Goal: Check status: Check status

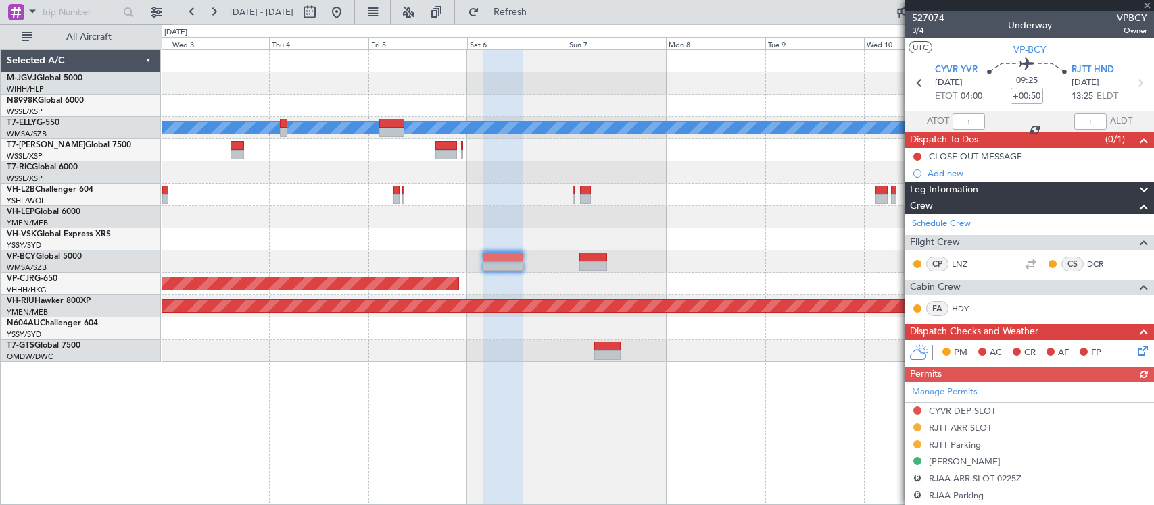
click at [728, 190] on div "Planned Maint [GEOGRAPHIC_DATA] ([GEOGRAPHIC_DATA] Intl) [PERSON_NAME] Planned …" at bounding box center [657, 206] width 991 height 312
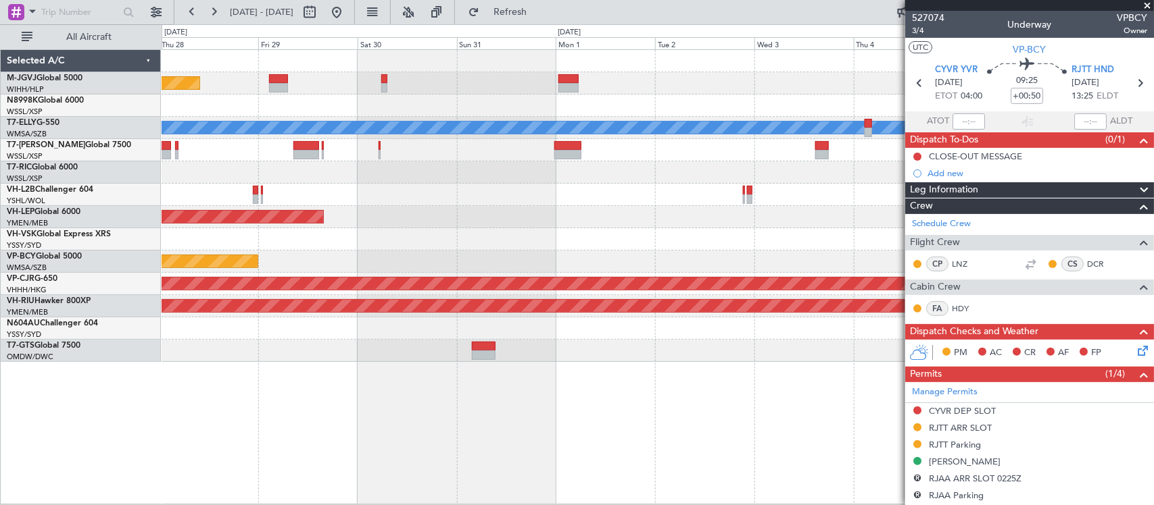
click at [718, 184] on div "Planned Maint [GEOGRAPHIC_DATA] (Halim Intl) [PERSON_NAME] Unplanned Maint Wich…" at bounding box center [657, 206] width 991 height 312
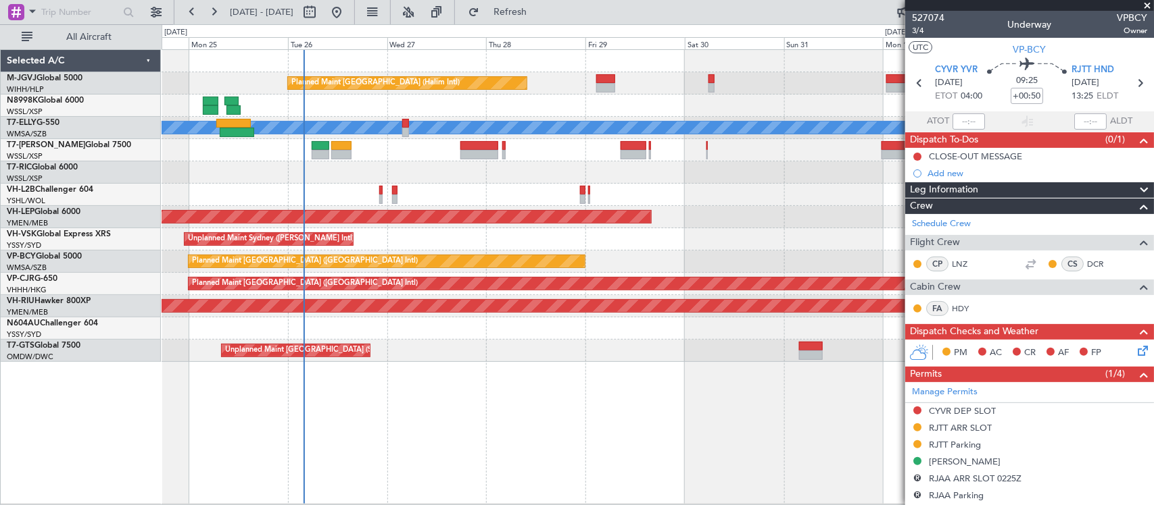
click at [687, 188] on div "Planned Maint [GEOGRAPHIC_DATA] (Halim Intl) [PERSON_NAME] Unplanned Maint Wich…" at bounding box center [657, 206] width 991 height 312
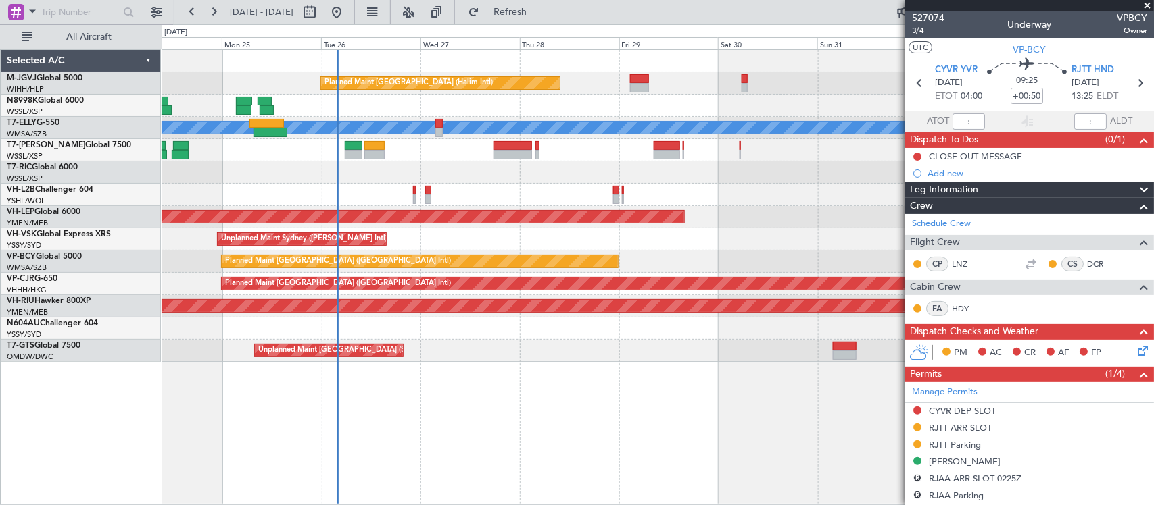
click at [575, 186] on div at bounding box center [657, 195] width 991 height 22
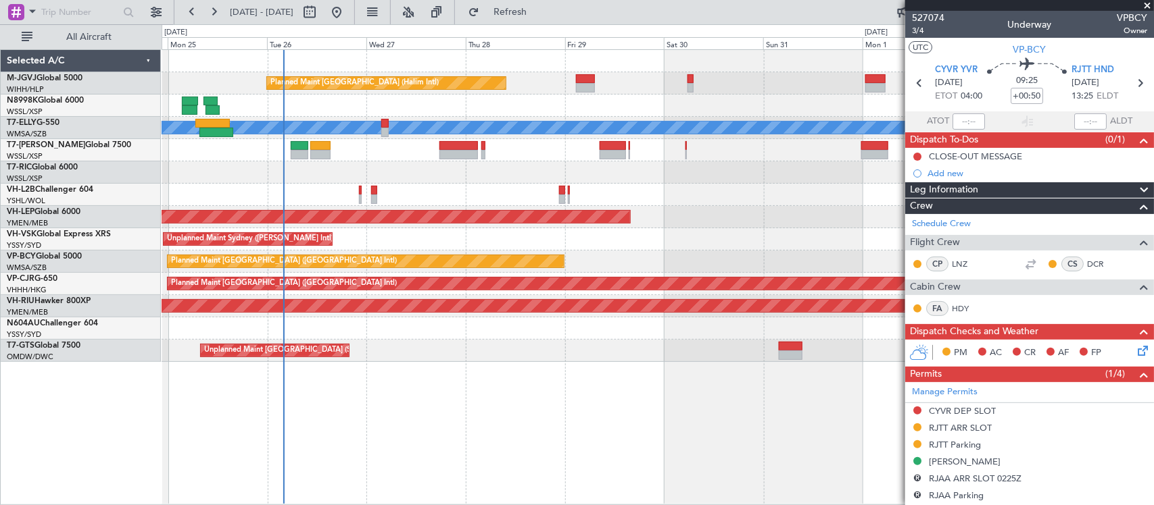
click at [464, 197] on div at bounding box center [657, 195] width 991 height 22
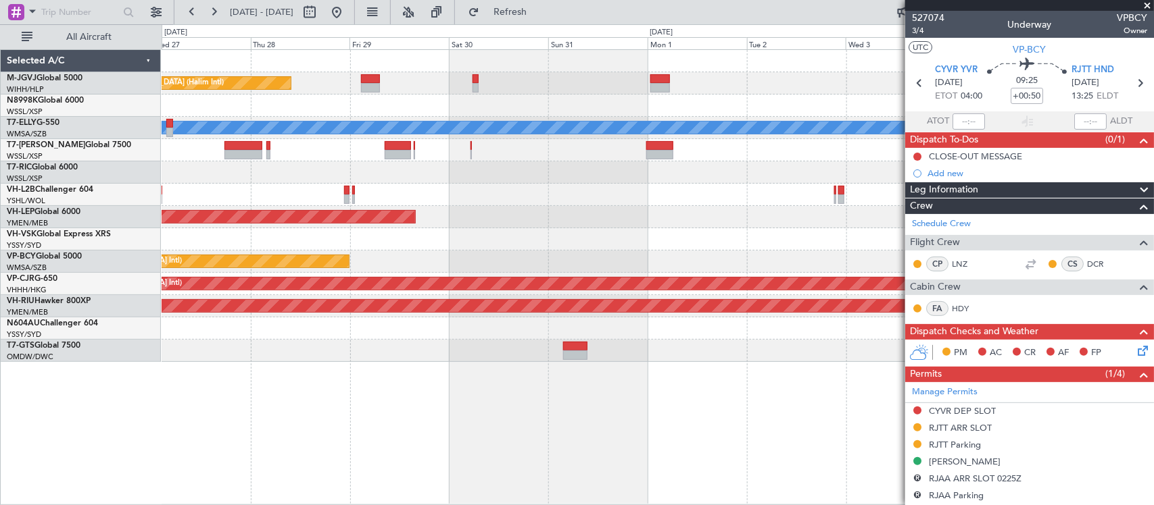
click at [470, 161] on div "Planned Maint [GEOGRAPHIC_DATA] (Halim Intl) [PERSON_NAME] Unplanned Maint Wich…" at bounding box center [657, 206] width 991 height 312
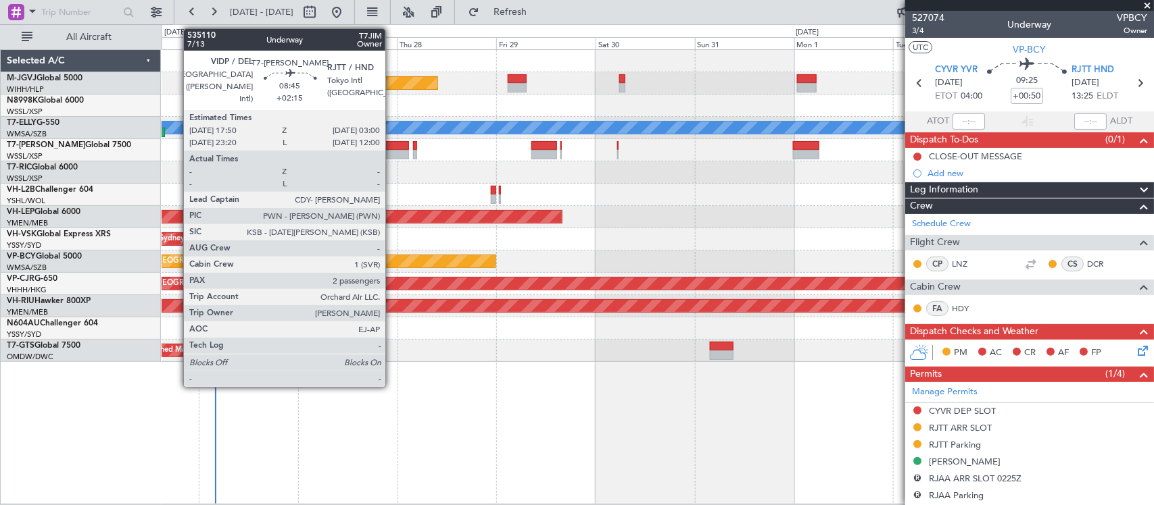
click at [392, 152] on div at bounding box center [390, 154] width 39 height 9
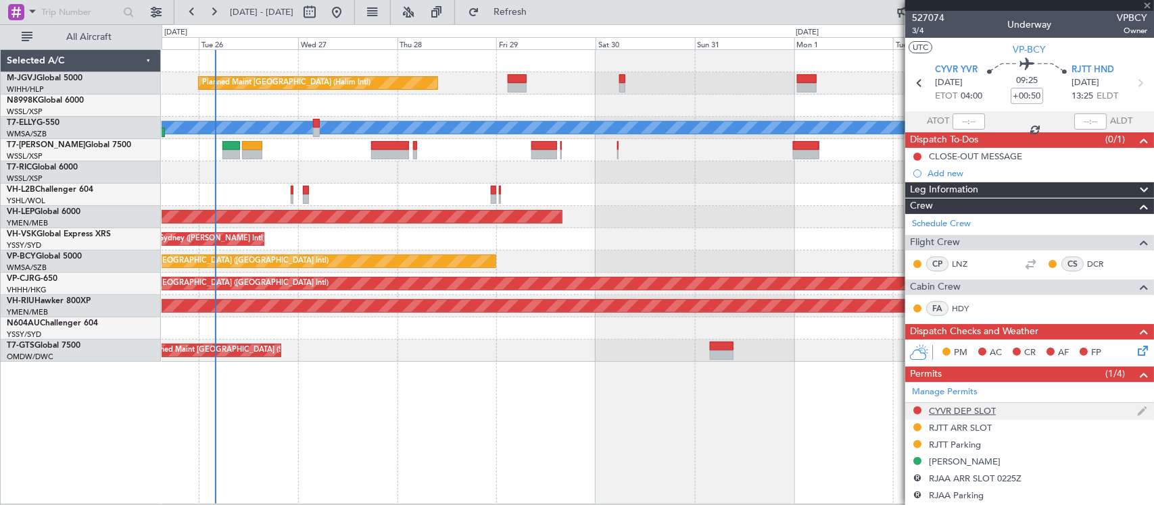
type input "+02:15"
type input "2"
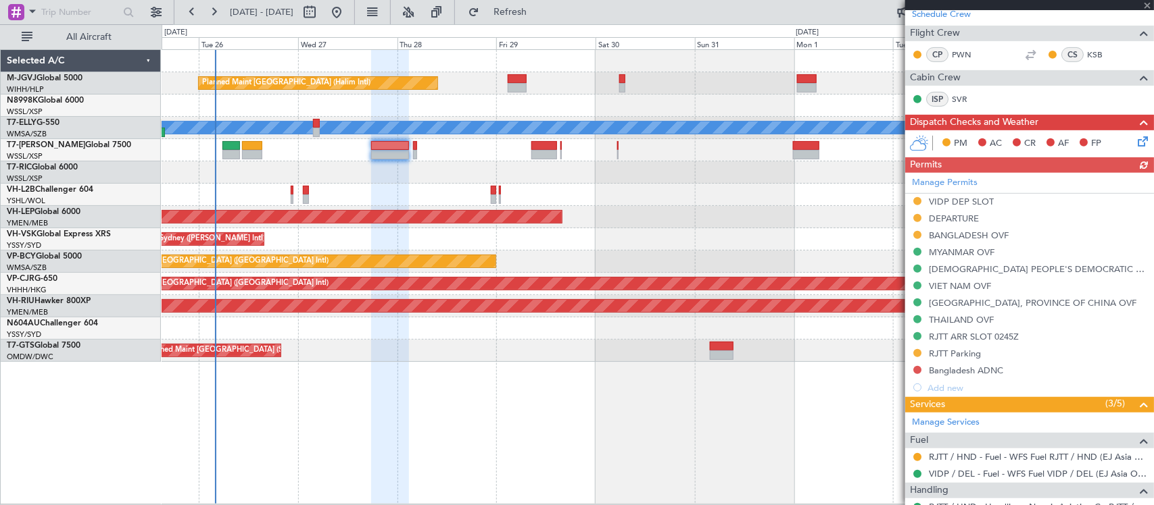
scroll to position [403, 0]
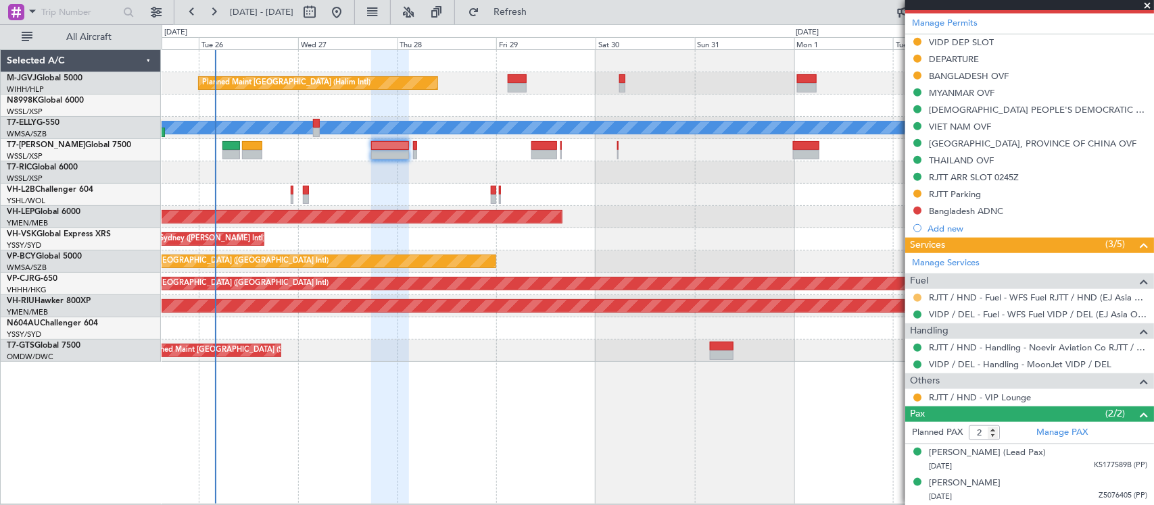
click at [914, 301] on button at bounding box center [917, 298] width 8 height 8
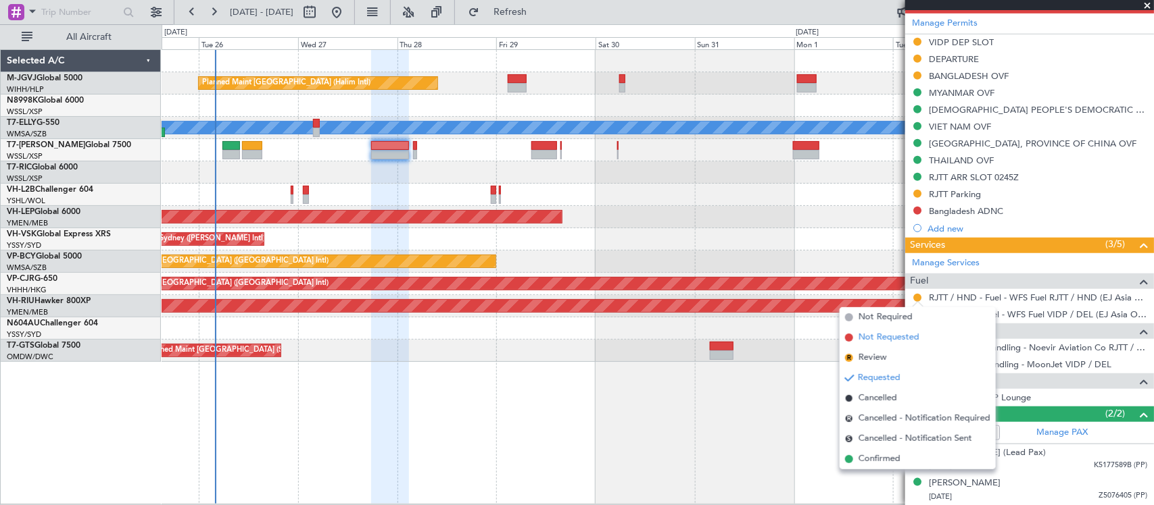
click at [893, 335] on span "Not Requested" at bounding box center [888, 338] width 61 height 14
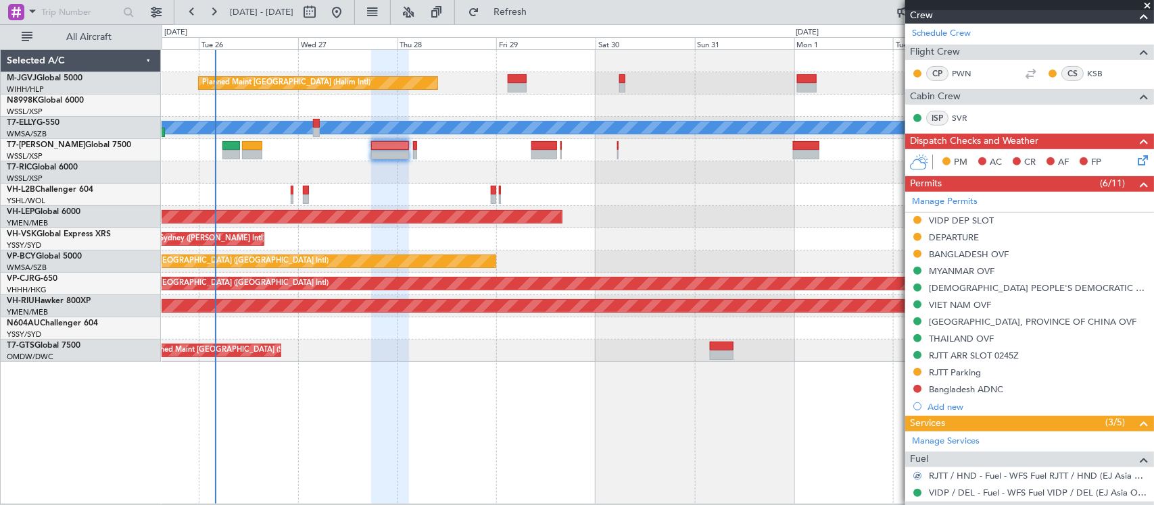
scroll to position [0, 0]
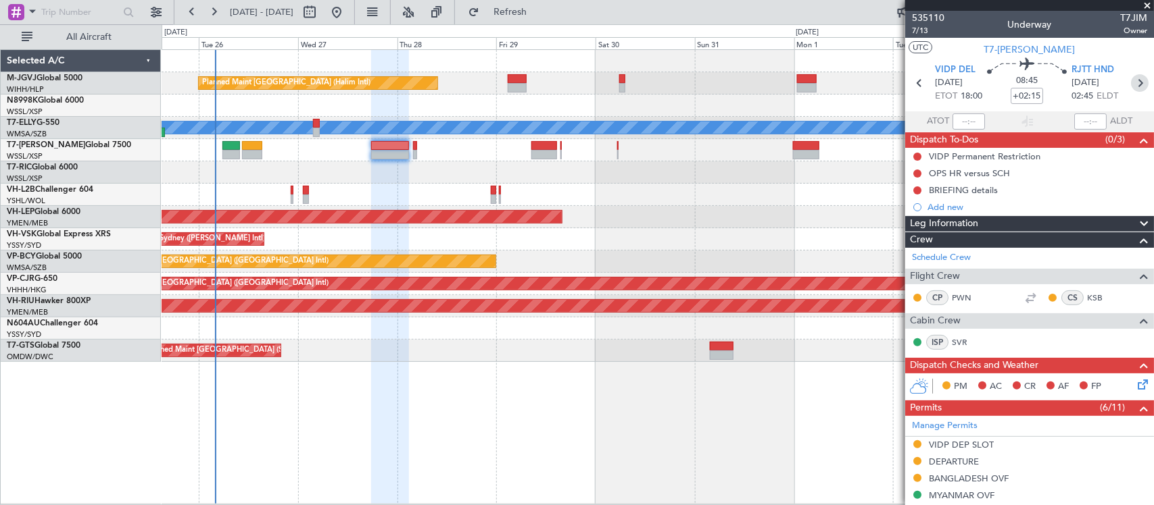
click at [1131, 84] on icon at bounding box center [1140, 83] width 18 height 18
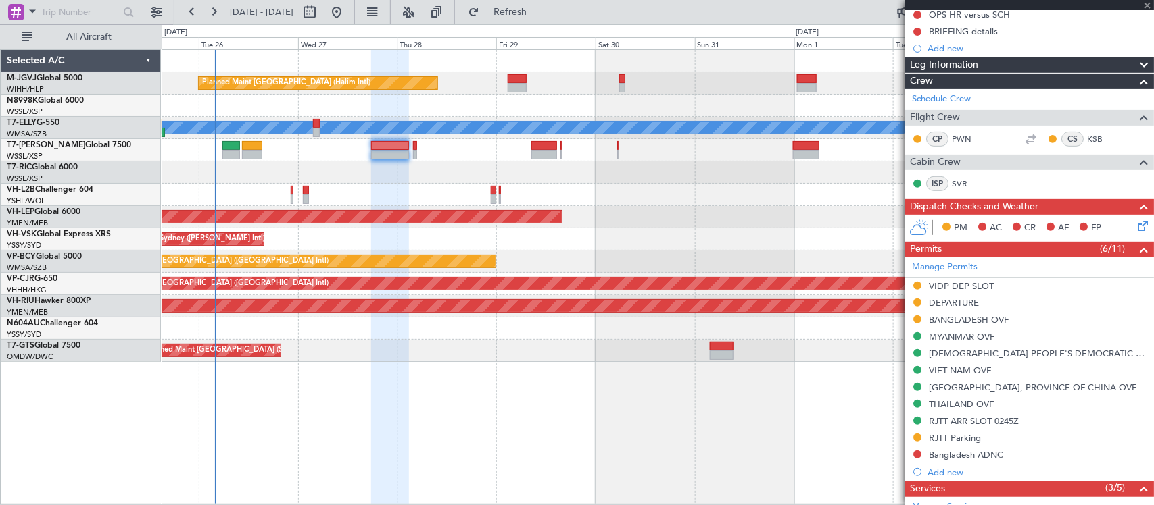
scroll to position [281, 0]
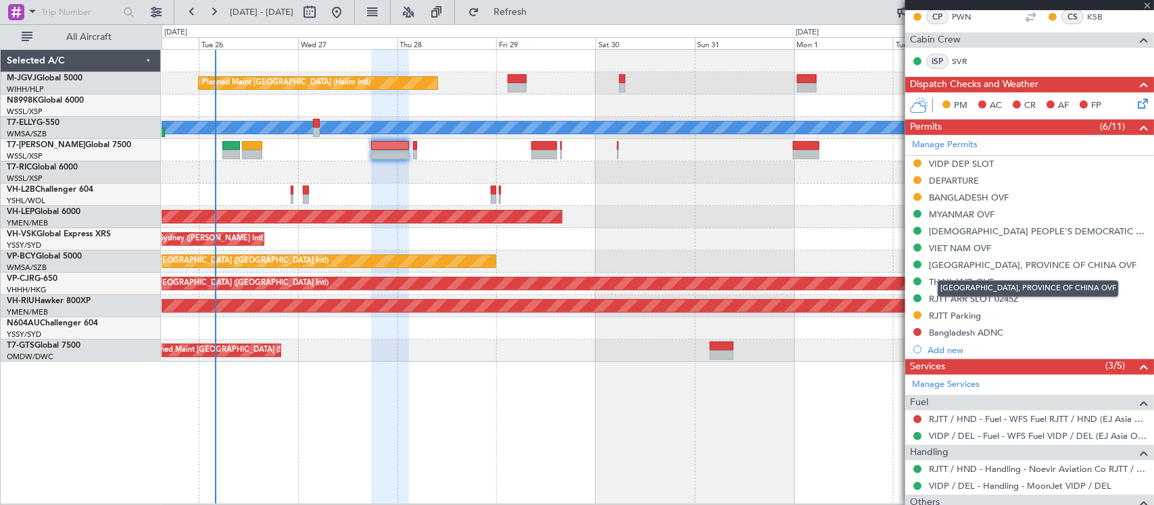
type input "+00:05"
type input "0"
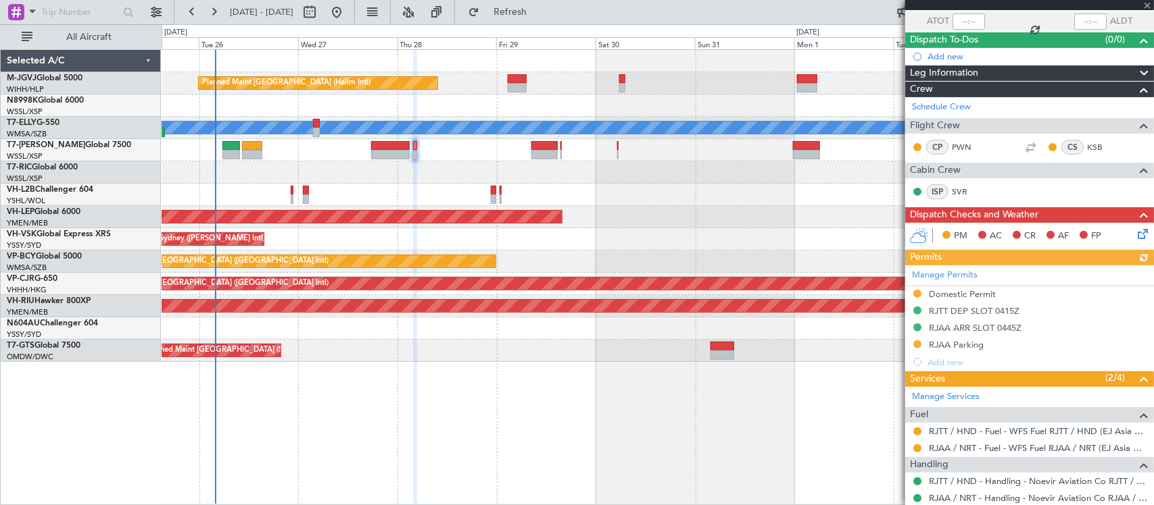
scroll to position [141, 0]
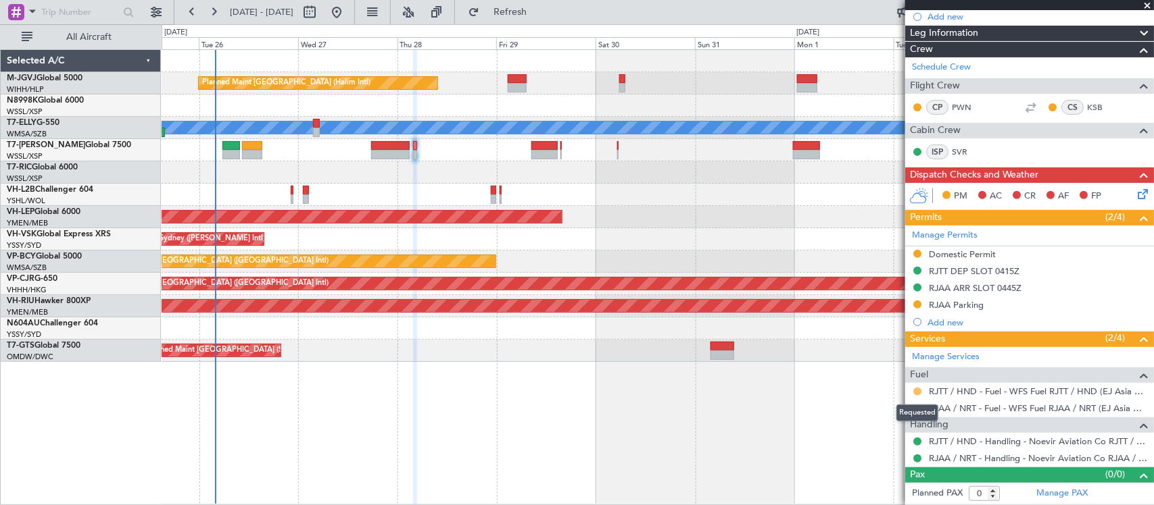
click at [917, 393] on button at bounding box center [917, 392] width 8 height 8
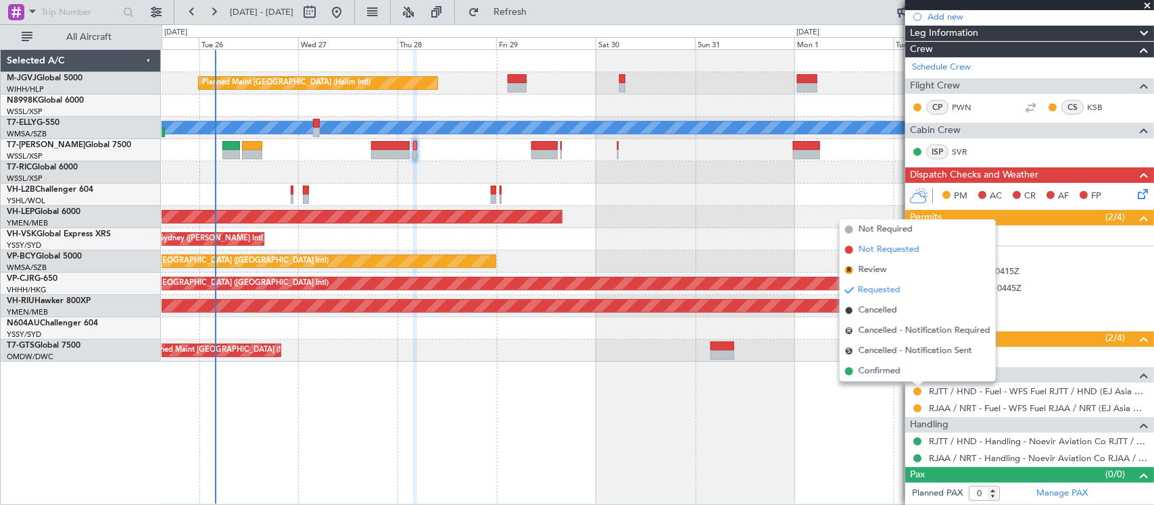
click at [896, 251] on span "Not Requested" at bounding box center [888, 250] width 61 height 14
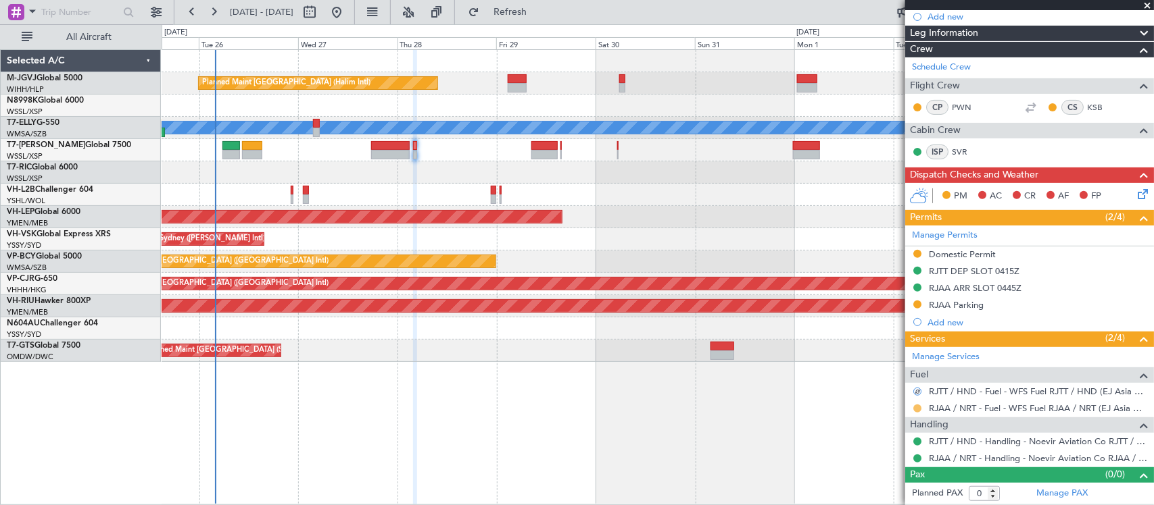
click at [919, 410] on button at bounding box center [917, 409] width 8 height 8
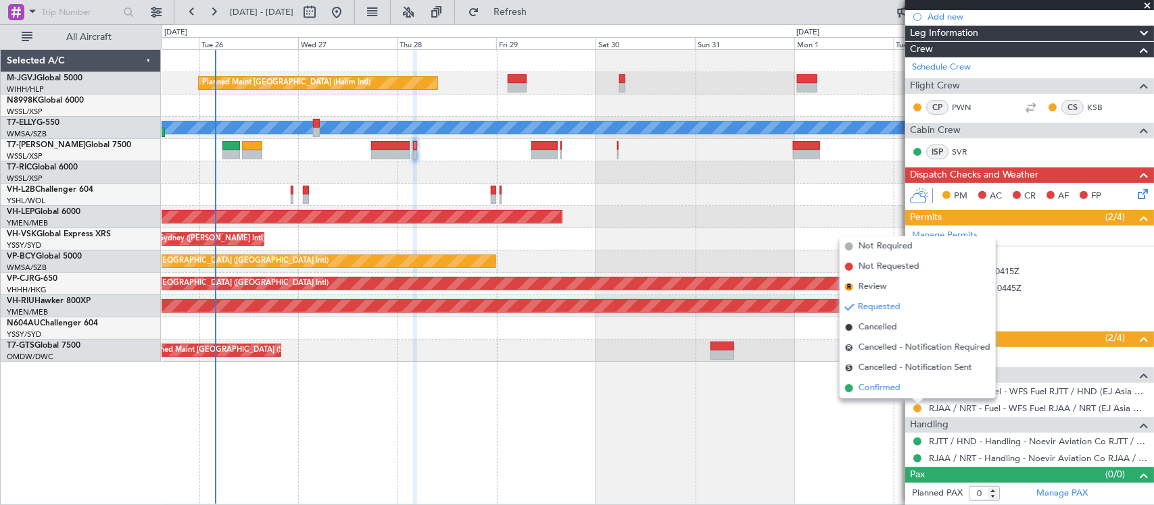
click at [876, 390] on span "Confirmed" at bounding box center [879, 389] width 42 height 14
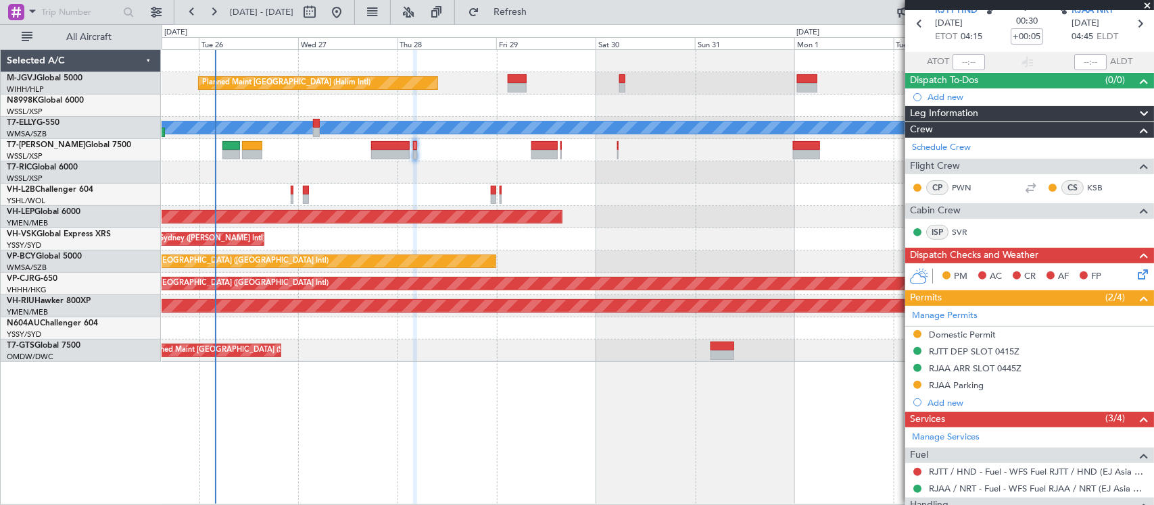
scroll to position [0, 0]
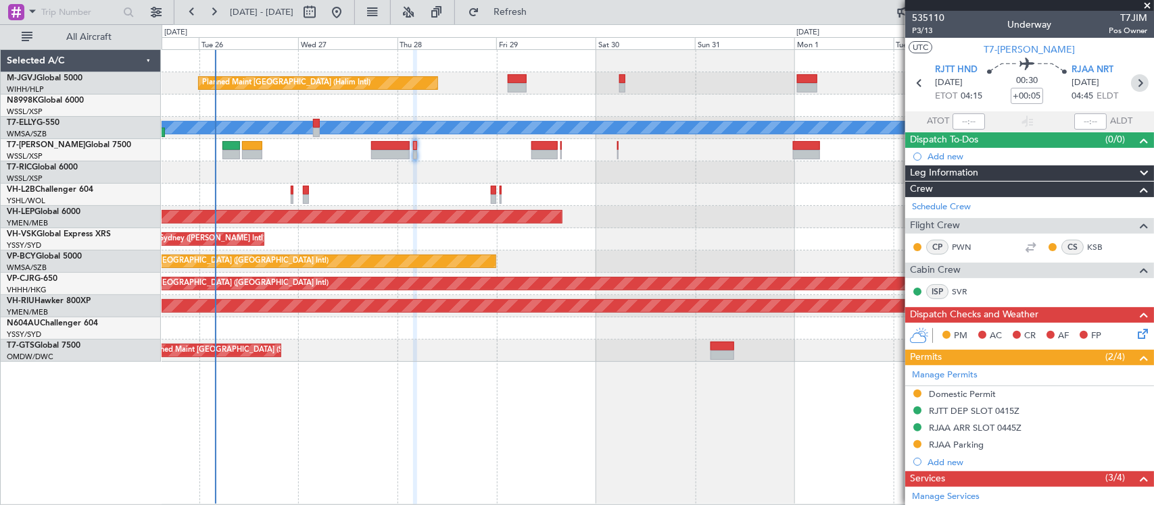
click at [1131, 84] on icon at bounding box center [1140, 83] width 18 height 18
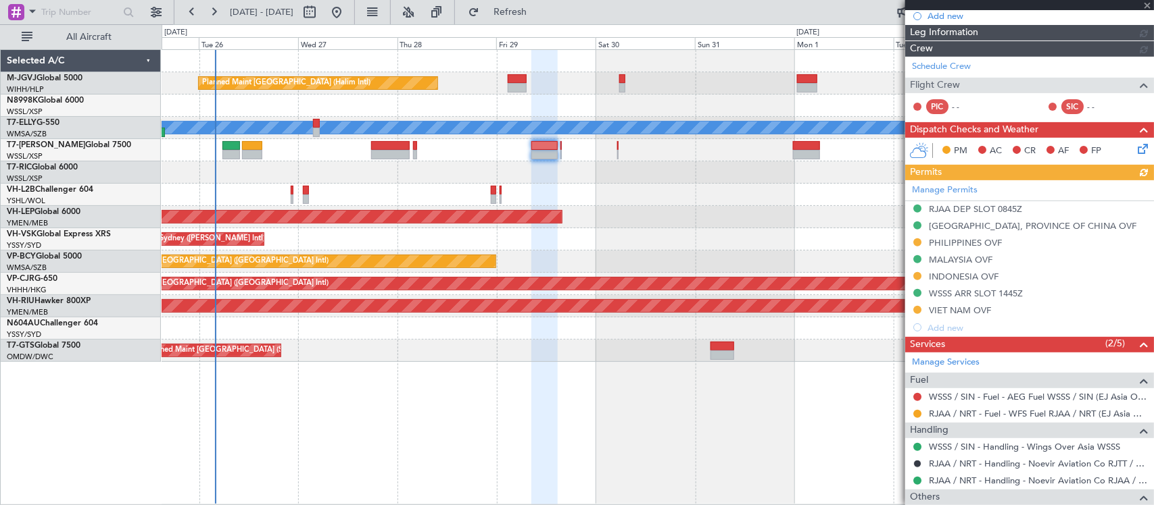
scroll to position [257, 0]
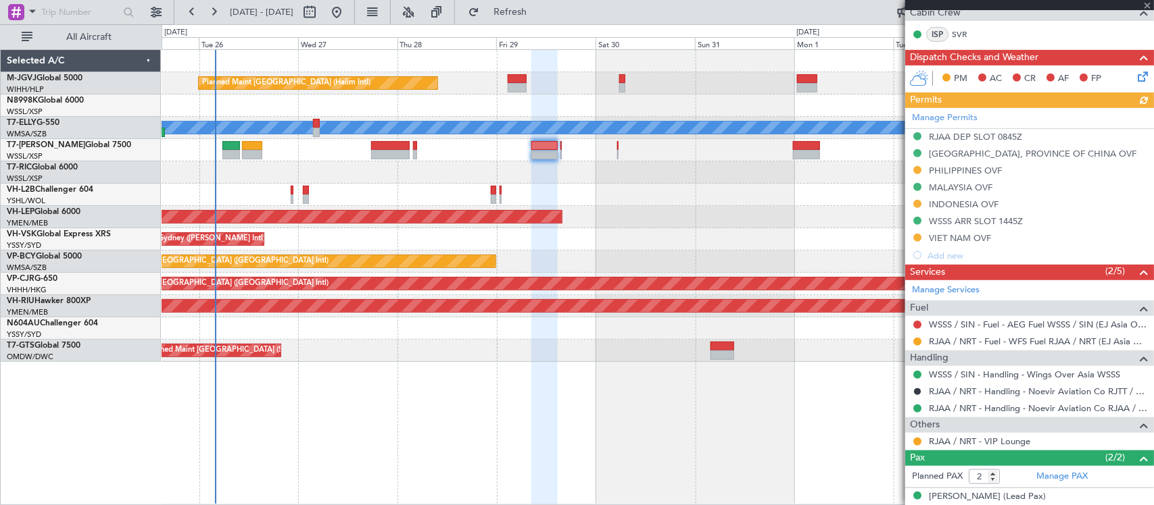
click at [916, 347] on mat-tooltip-component "Requested" at bounding box center [917, 365] width 61 height 36
click at [916, 343] on button at bounding box center [917, 342] width 8 height 8
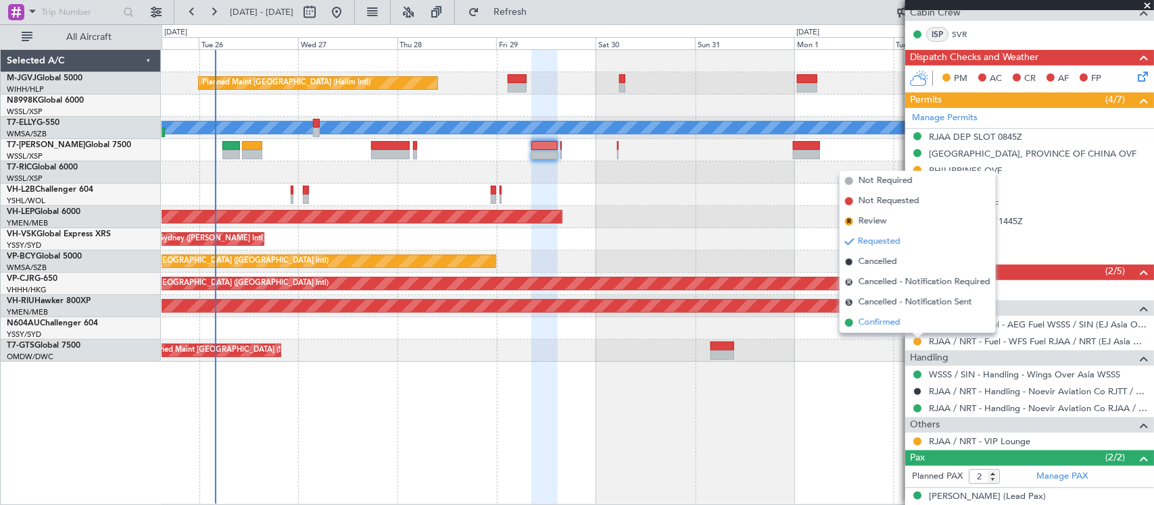
click at [880, 324] on span "Confirmed" at bounding box center [879, 323] width 42 height 14
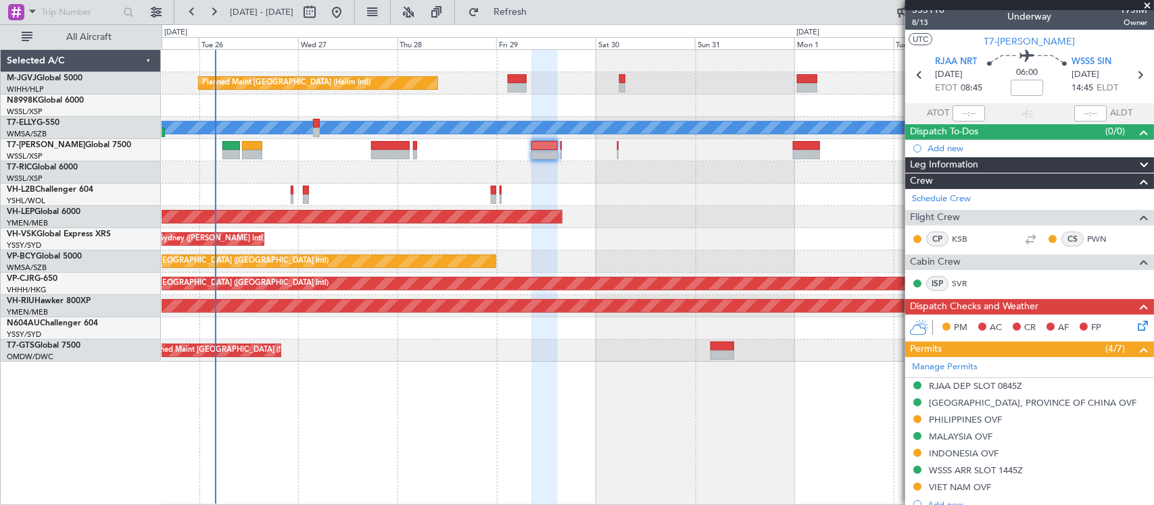
scroll to position [0, 0]
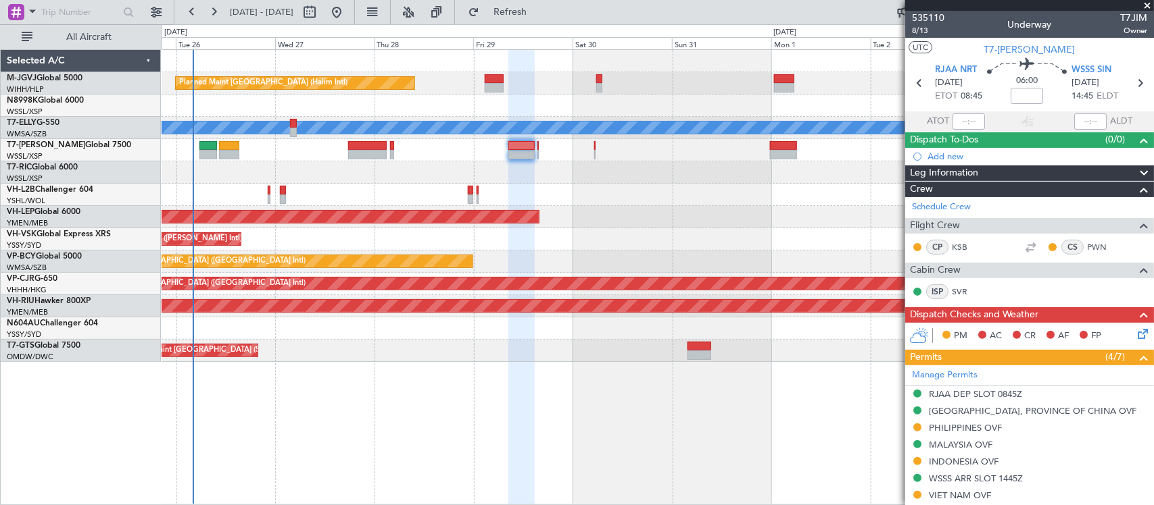
click at [332, 186] on div at bounding box center [657, 195] width 991 height 22
click at [549, 196] on div "Planned Maint [GEOGRAPHIC_DATA] (Halim Intl) [PERSON_NAME] Unplanned Maint Wich…" at bounding box center [657, 206] width 991 height 312
click at [673, 233] on div "Unplanned Maint Sydney ([PERSON_NAME] Intl)" at bounding box center [657, 239] width 991 height 22
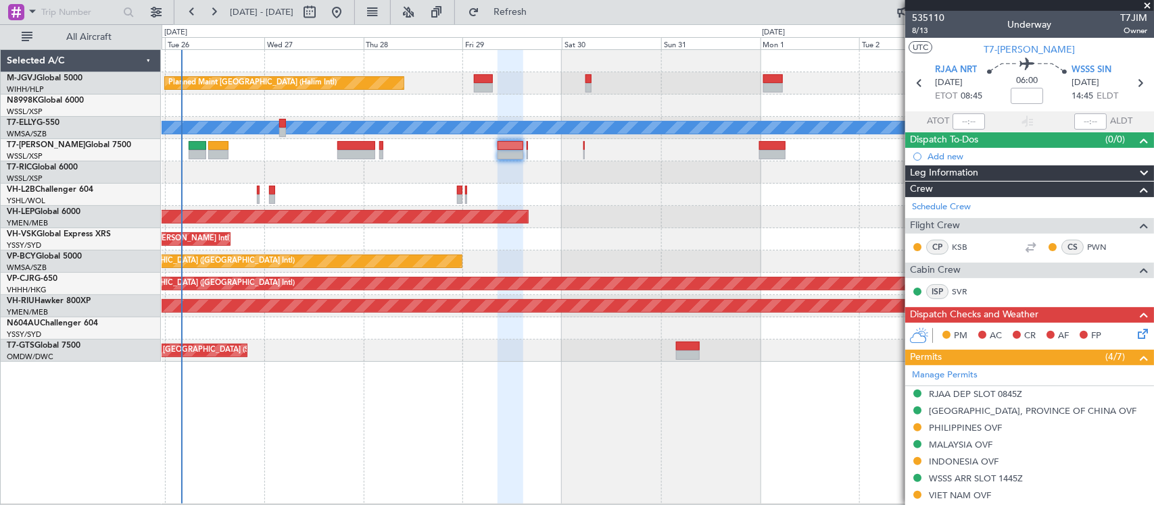
click at [608, 376] on div "Planned Maint [GEOGRAPHIC_DATA] (Halim Intl) [PERSON_NAME] Unplanned Maint Wich…" at bounding box center [658, 276] width 992 height 455
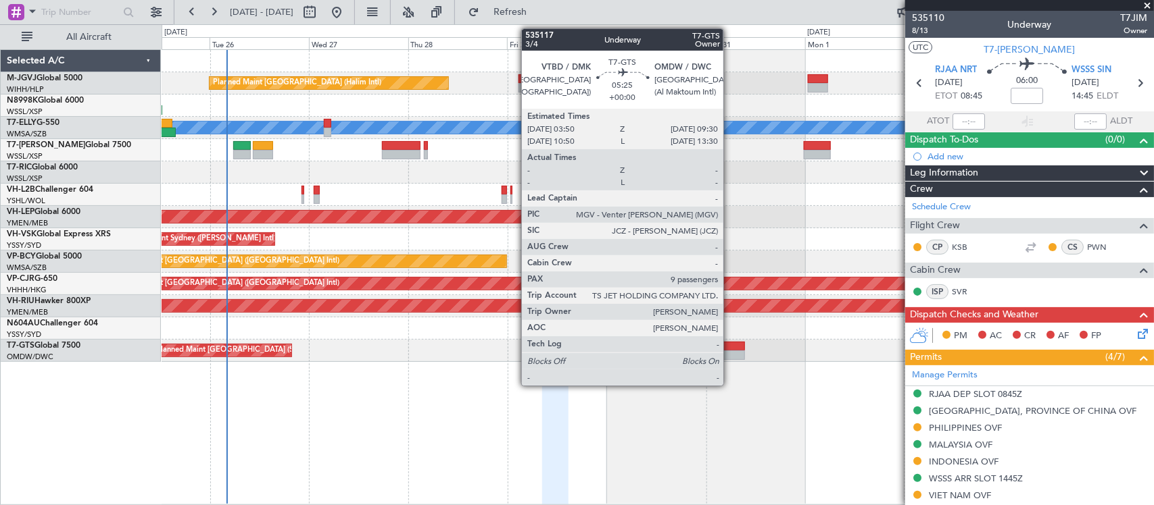
click at [730, 355] on div at bounding box center [733, 355] width 24 height 9
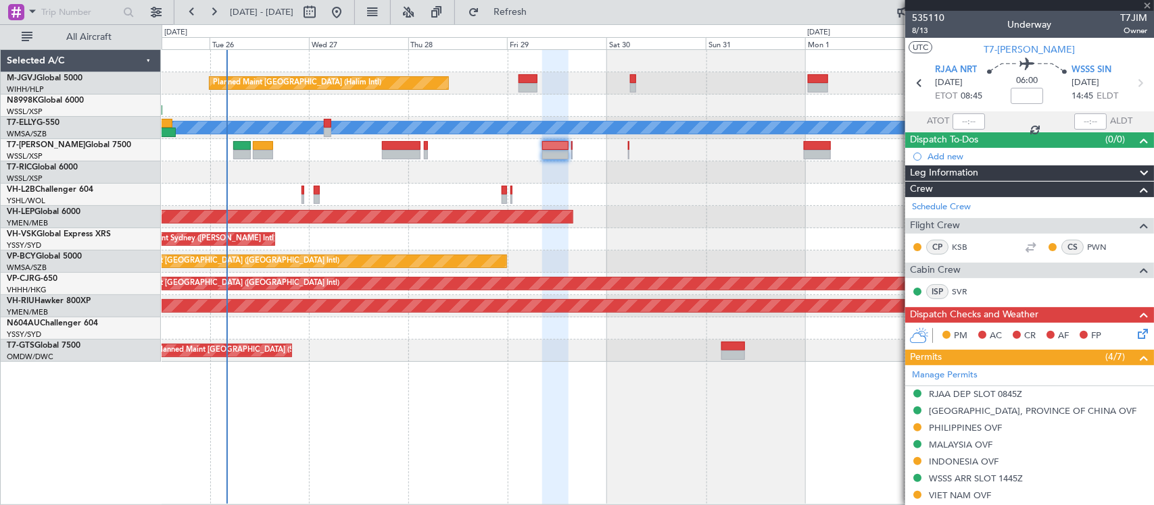
type input "9"
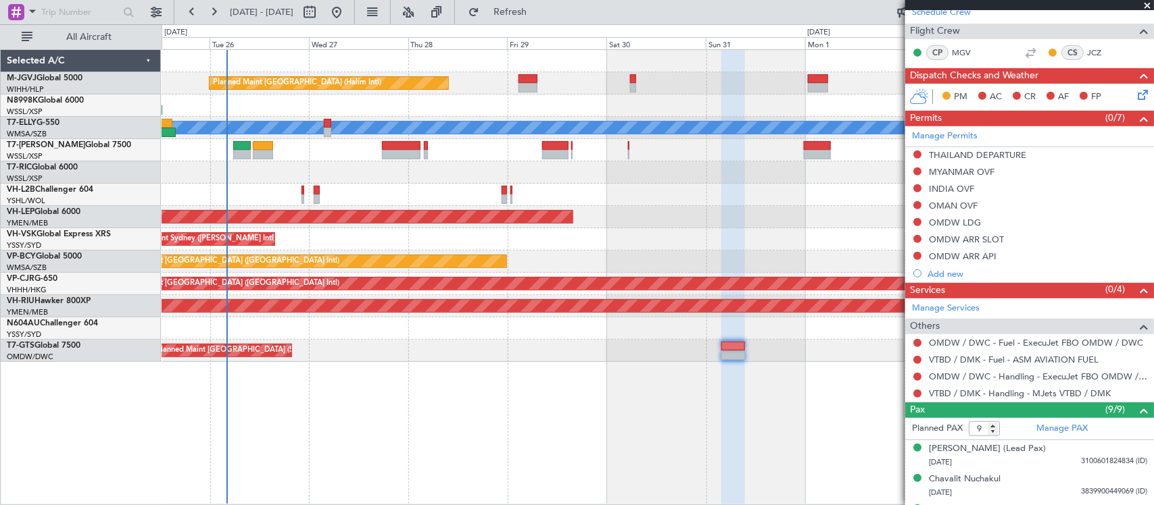
scroll to position [437, 0]
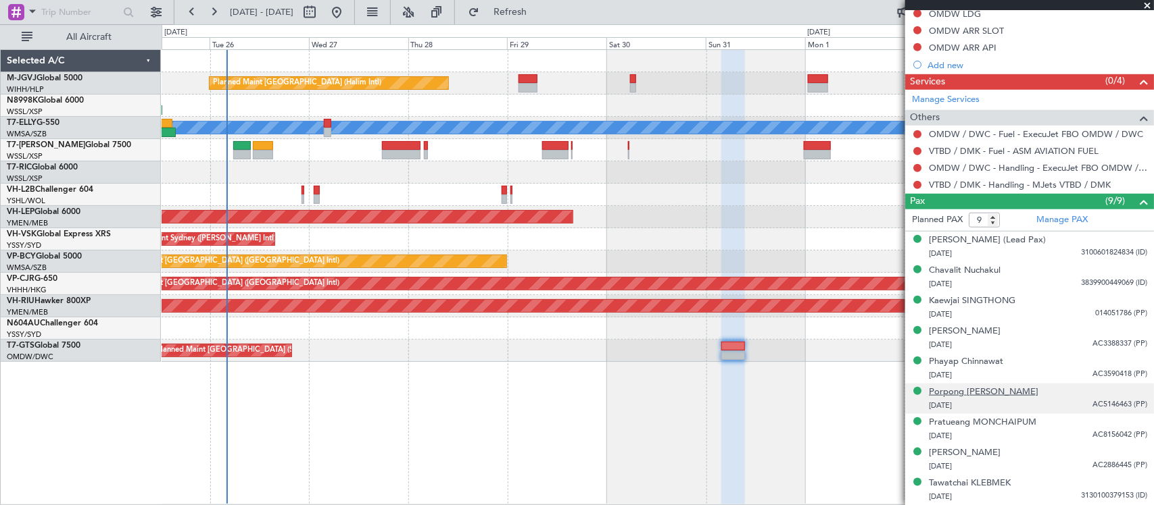
click at [1000, 391] on div "Porpong [PERSON_NAME]" at bounding box center [983, 393] width 109 height 14
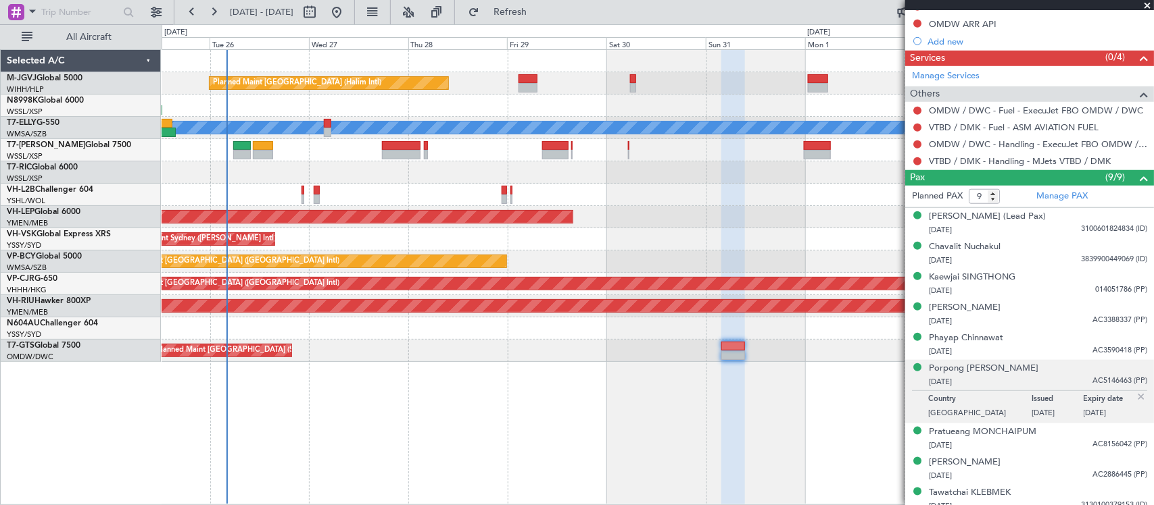
scroll to position [471, 0]
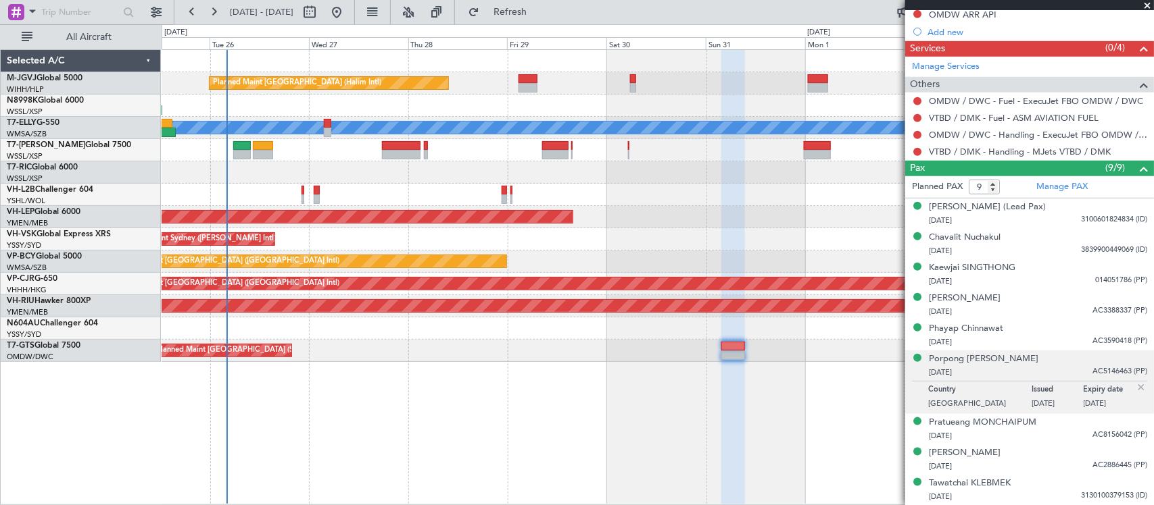
click at [1135, 389] on img at bounding box center [1141, 388] width 12 height 12
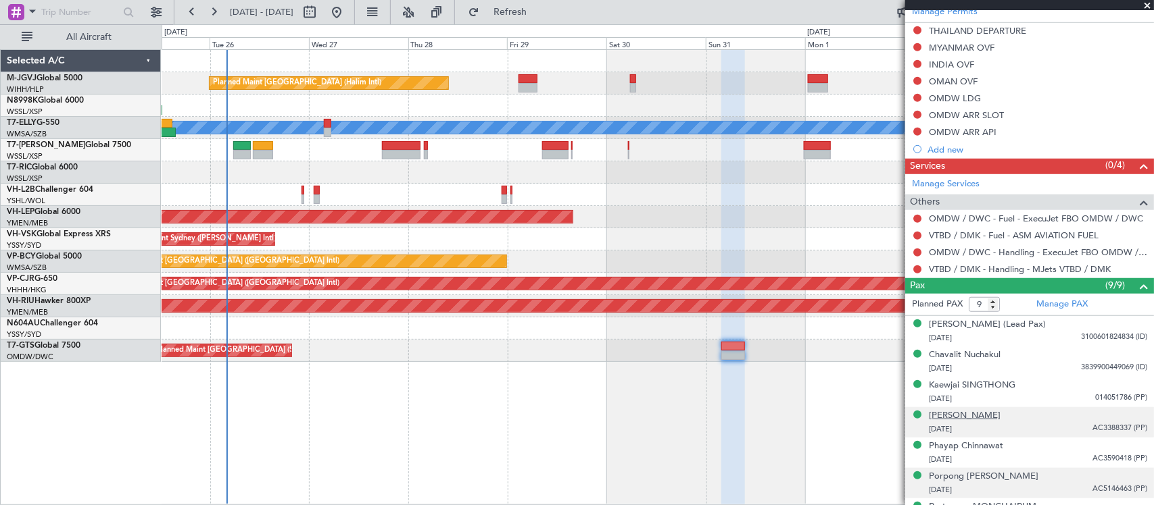
scroll to position [437, 0]
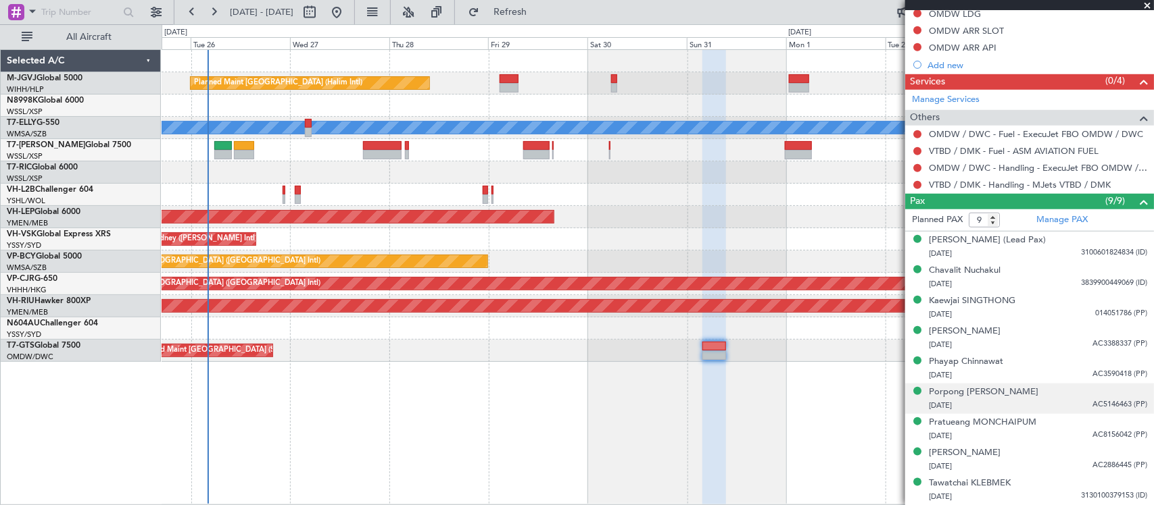
click at [511, 420] on div "Planned Maint [GEOGRAPHIC_DATA] (Halim Intl) [PERSON_NAME] Unplanned Maint Wich…" at bounding box center [658, 277] width 992 height 456
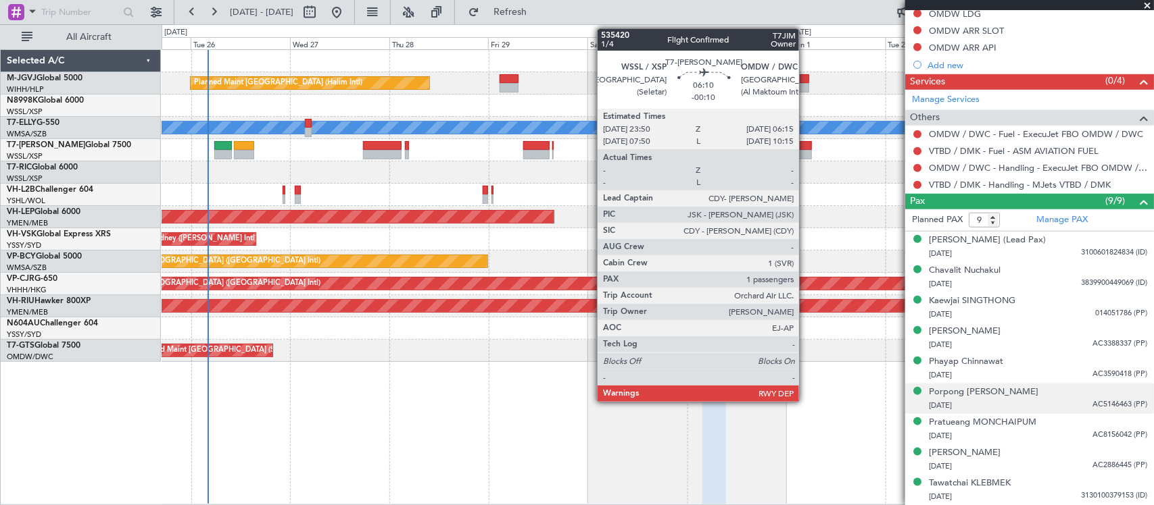
click at [806, 150] on div at bounding box center [798, 154] width 27 height 9
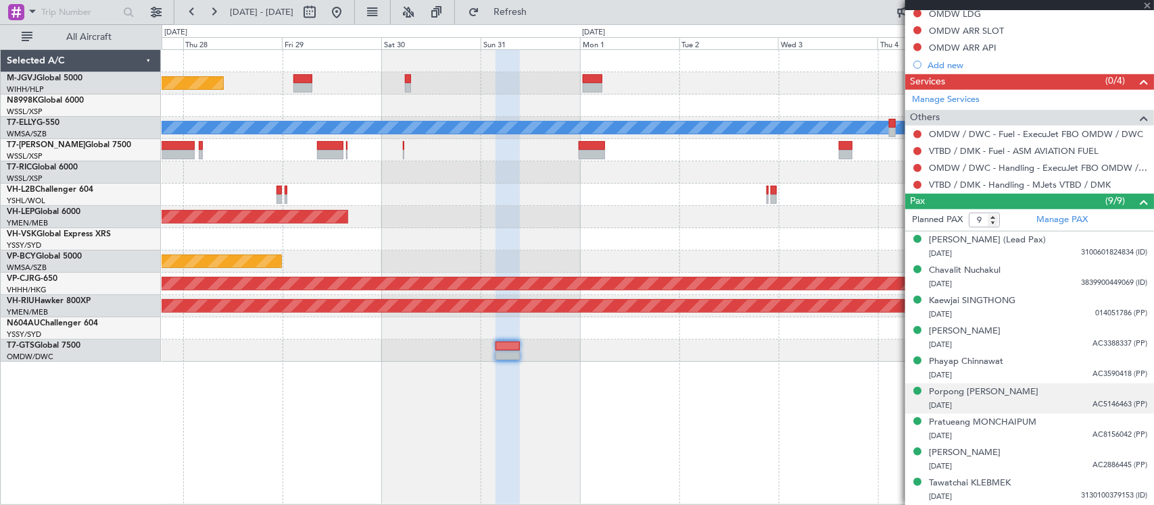
click at [610, 220] on div "Planned Maint [GEOGRAPHIC_DATA] (Halim Intl) [PERSON_NAME] Unplanned Maint Wich…" at bounding box center [657, 206] width 991 height 312
click at [791, 223] on div "Unplanned Maint Wichita (Wichita Mid-continent)" at bounding box center [657, 217] width 991 height 22
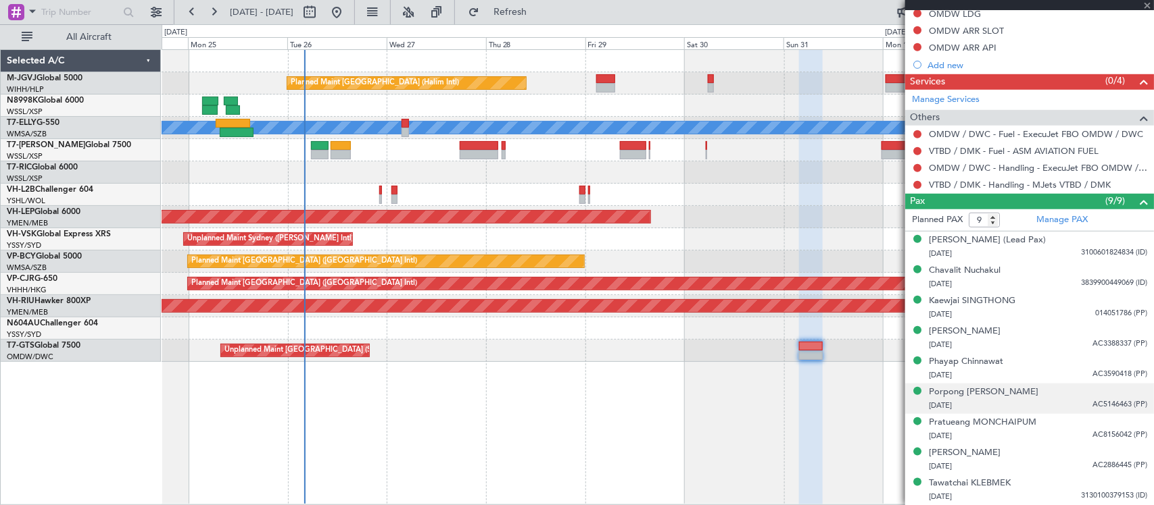
click at [669, 234] on div "Unplanned Maint Sydney ([PERSON_NAME] Intl)" at bounding box center [657, 239] width 991 height 22
type input "-00:10"
type input "1"
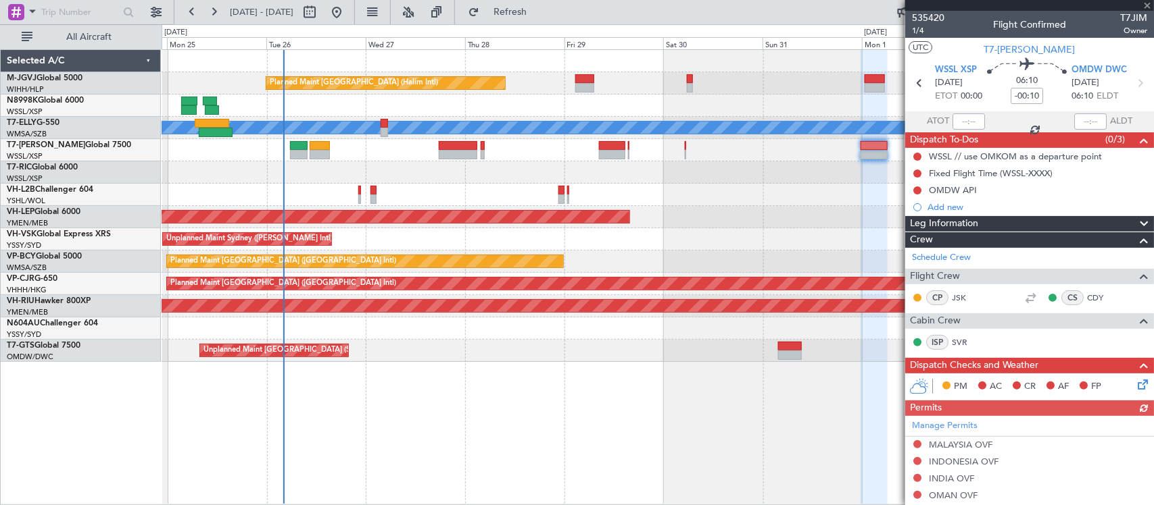
click at [561, 190] on div at bounding box center [657, 195] width 991 height 22
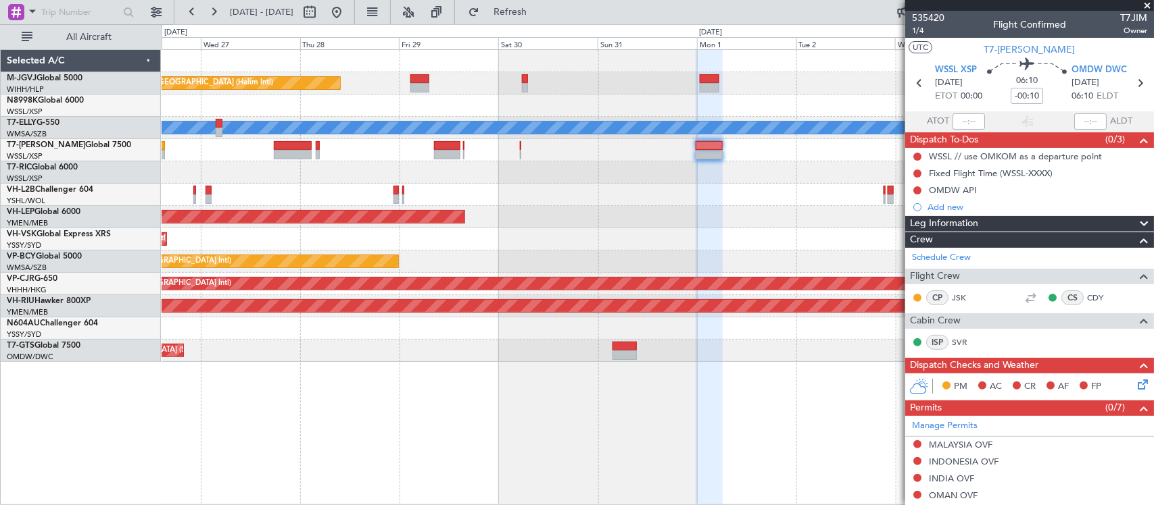
click at [713, 274] on div "Planned Maint [GEOGRAPHIC_DATA] (Halim Intl) [PERSON_NAME] Unplanned Maint Wich…" at bounding box center [657, 206] width 991 height 312
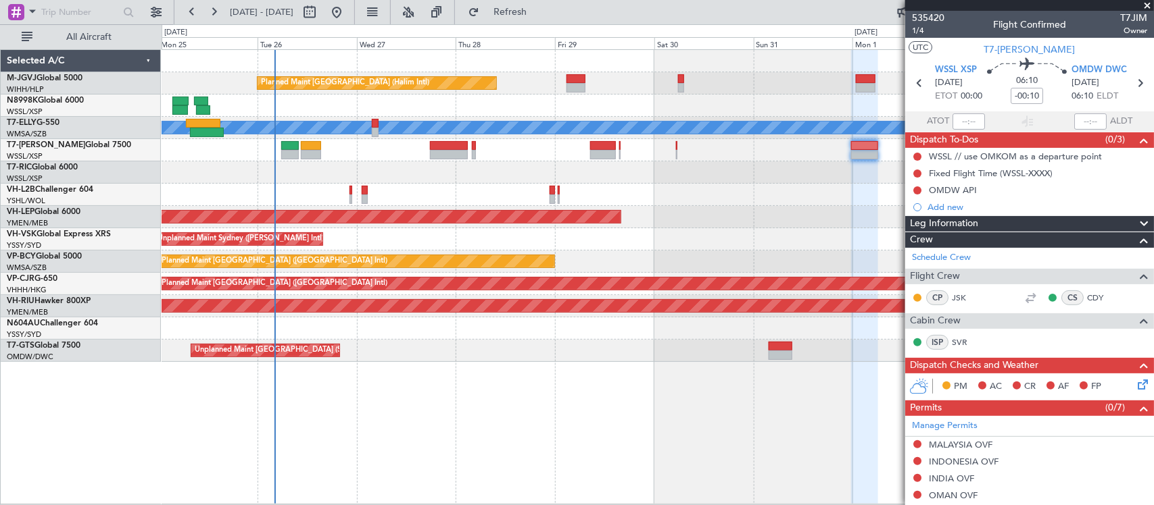
click at [727, 173] on div at bounding box center [657, 173] width 991 height 22
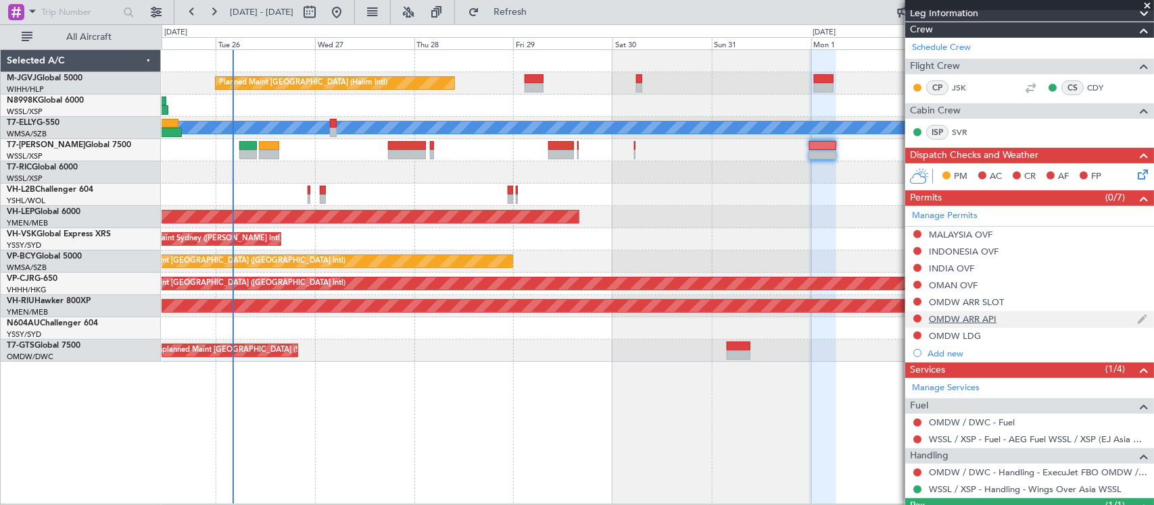
scroll to position [272, 0]
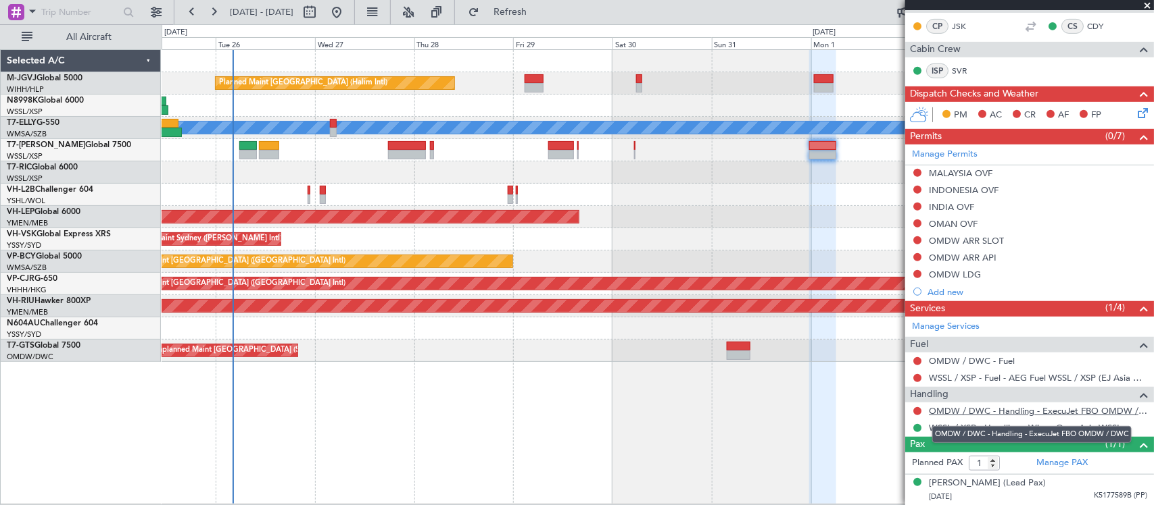
click at [968, 411] on link "OMDW / DWC - Handling - ExecuJet FBO OMDW / DWC" at bounding box center [1038, 410] width 218 height 11
